Goal: Information Seeking & Learning: Learn about a topic

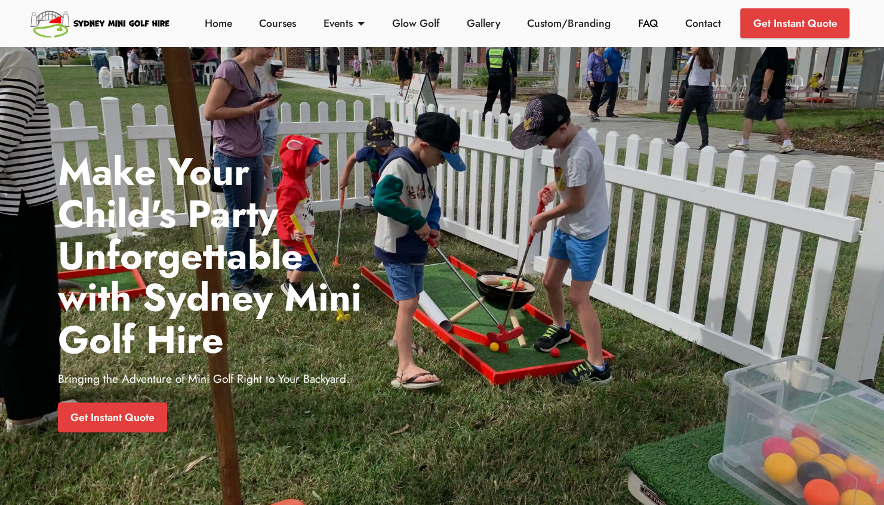
click at [650, 21] on link "FAQ" at bounding box center [648, 24] width 26 height 16
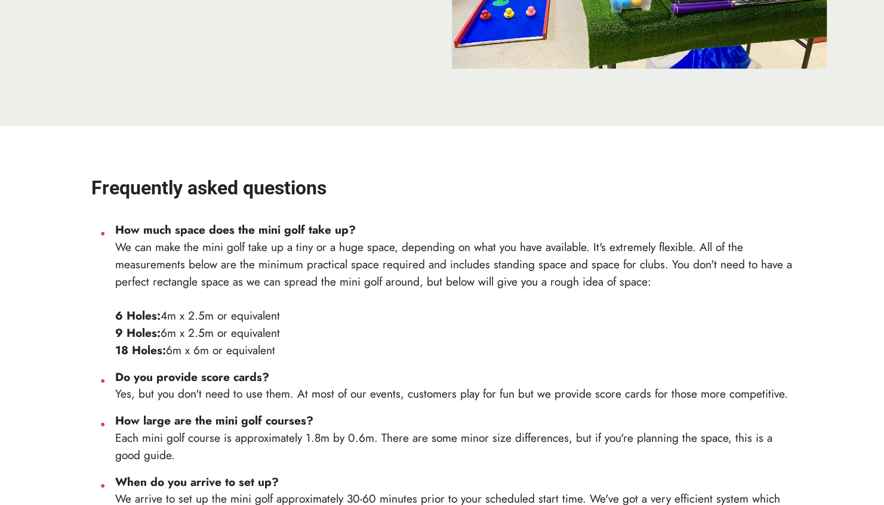
scroll to position [230, 0]
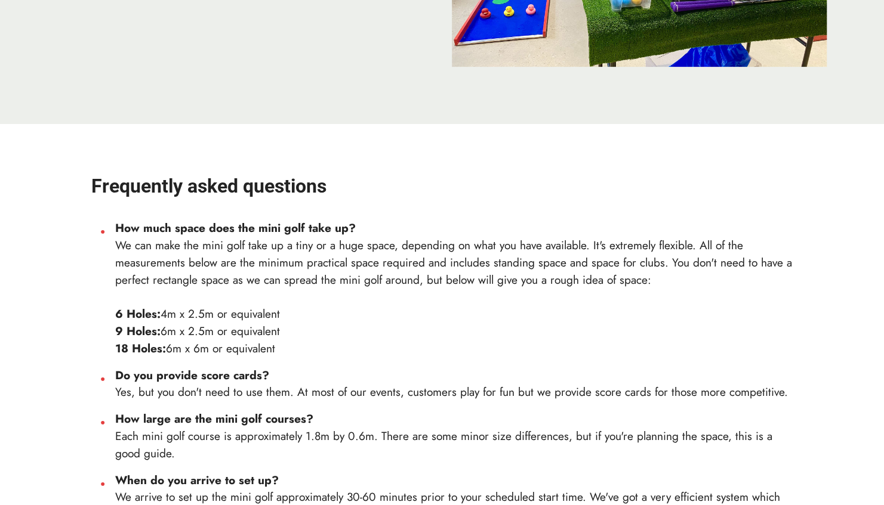
drag, startPoint x: 162, startPoint y: 329, endPoint x: 283, endPoint y: 328, distance: 120.5
click at [283, 328] on li "How much space does the mini golf take up? We can make the mini golf take up a …" at bounding box center [454, 288] width 678 height 137
click at [350, 329] on li "How much space does the mini golf take up? We can make the mini golf take up a …" at bounding box center [454, 288] width 678 height 137
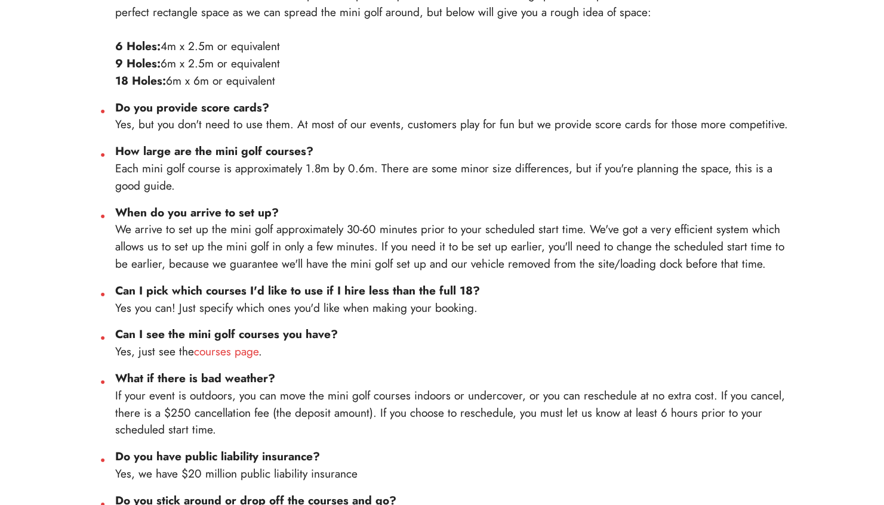
scroll to position [498, 0]
click at [241, 353] on link "courses page" at bounding box center [226, 350] width 64 height 17
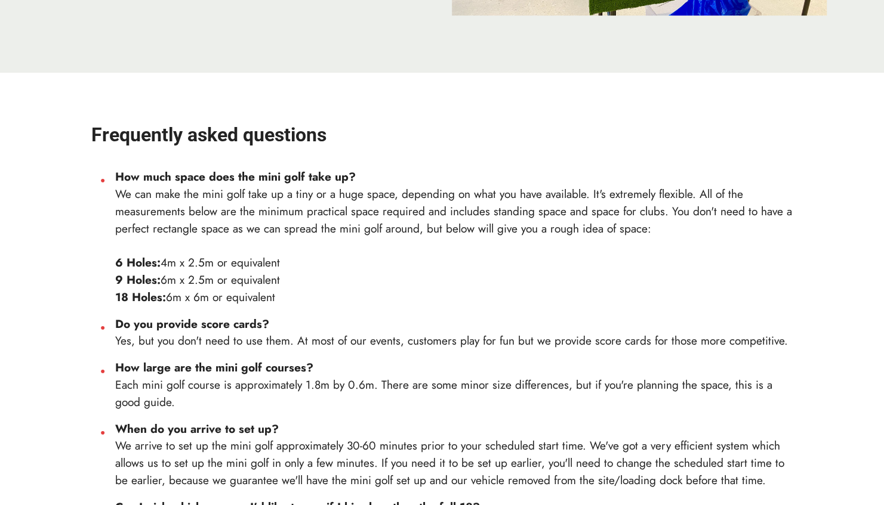
scroll to position [282, 0]
